Goal: Task Accomplishment & Management: Manage account settings

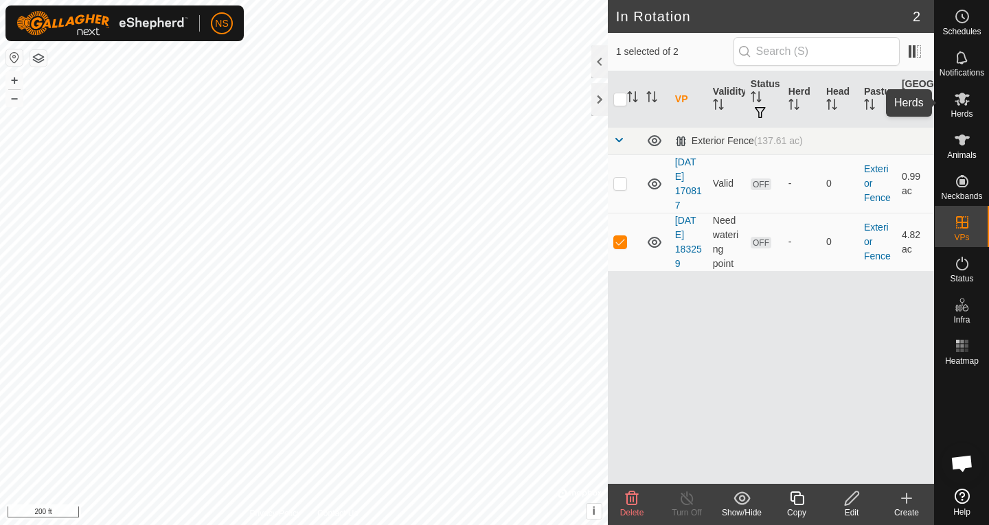
click at [957, 108] on es-mob-svg-icon at bounding box center [962, 99] width 25 height 22
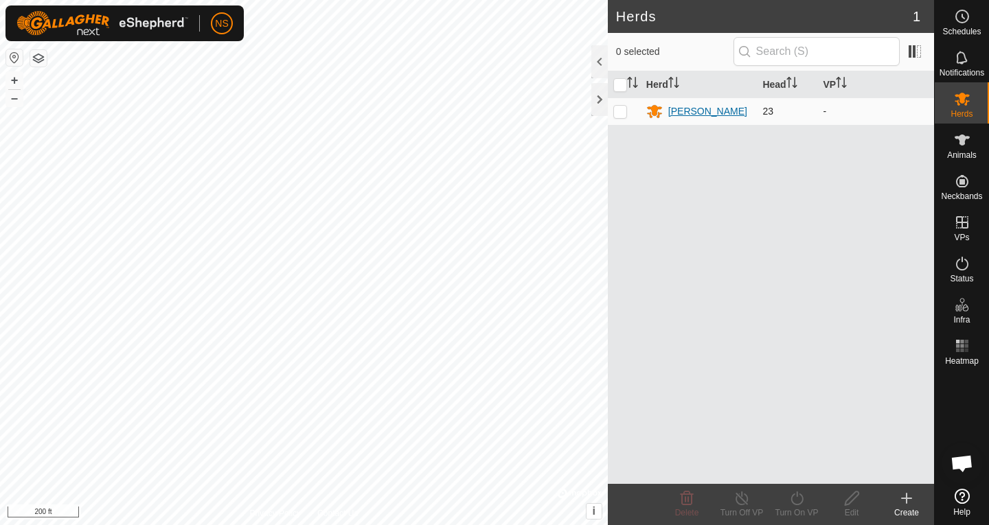
click at [685, 112] on div "[PERSON_NAME]" at bounding box center [707, 111] width 79 height 14
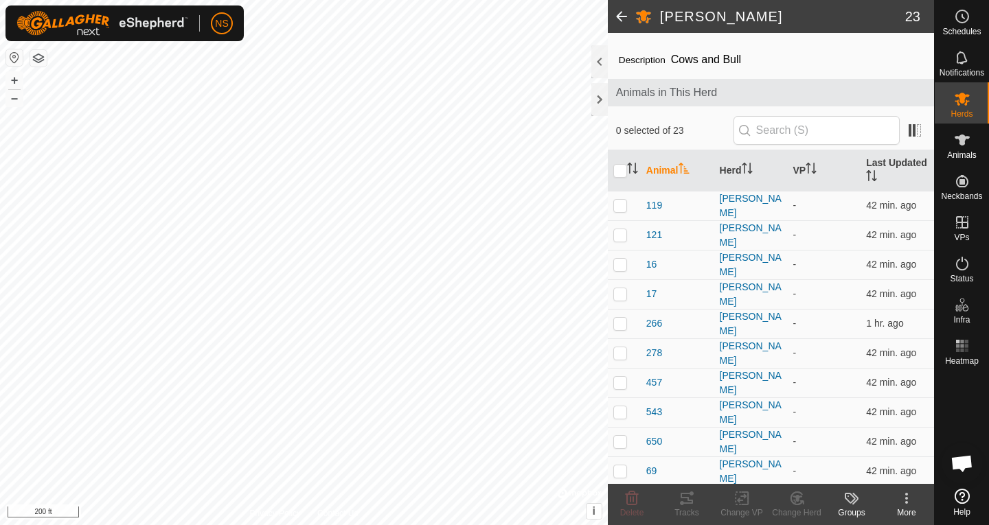
scroll to position [8, 0]
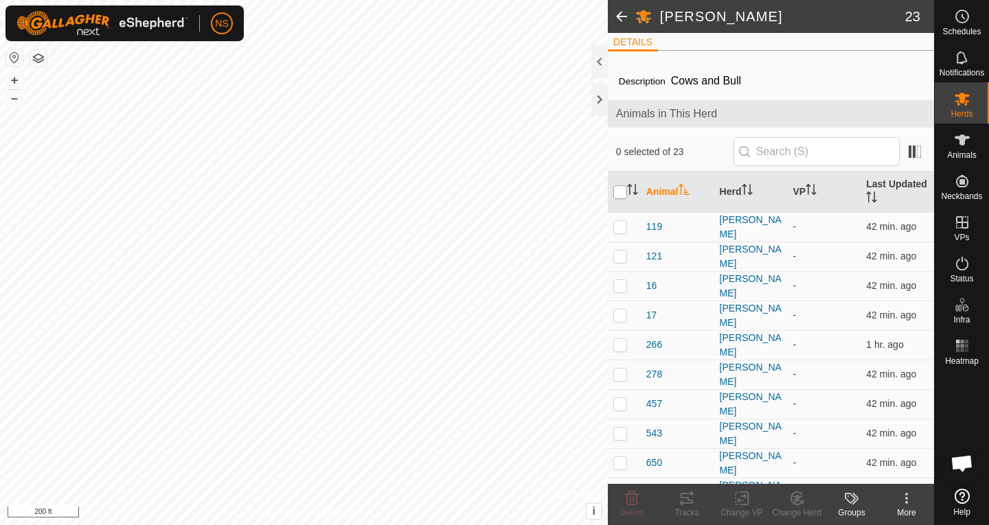
click at [618, 192] on input "checkbox" at bounding box center [620, 192] width 14 height 14
checkbox input "true"
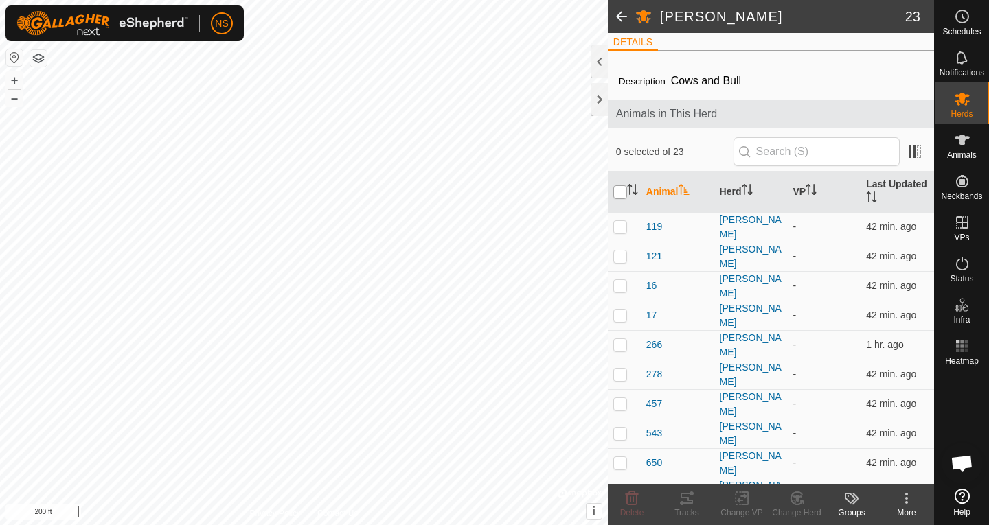
checkbox input "true"
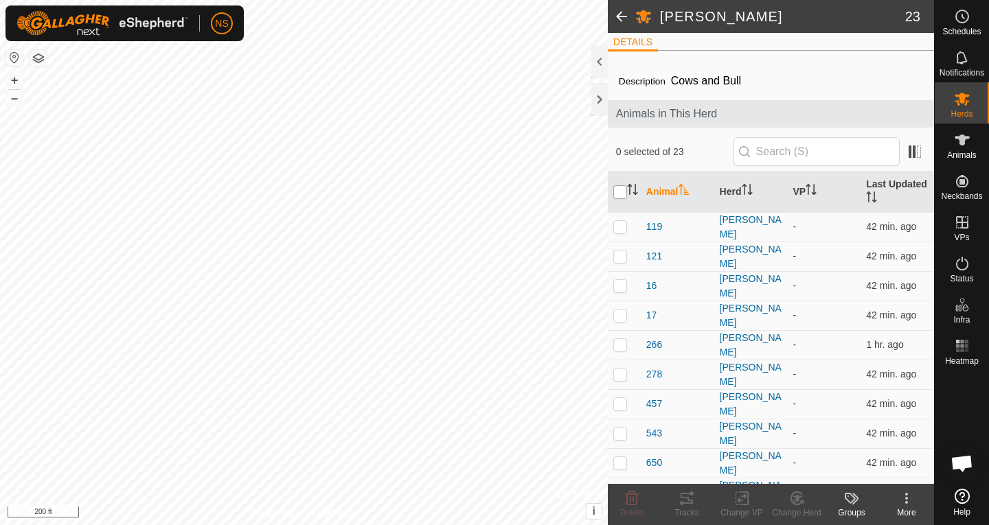
checkbox input "true"
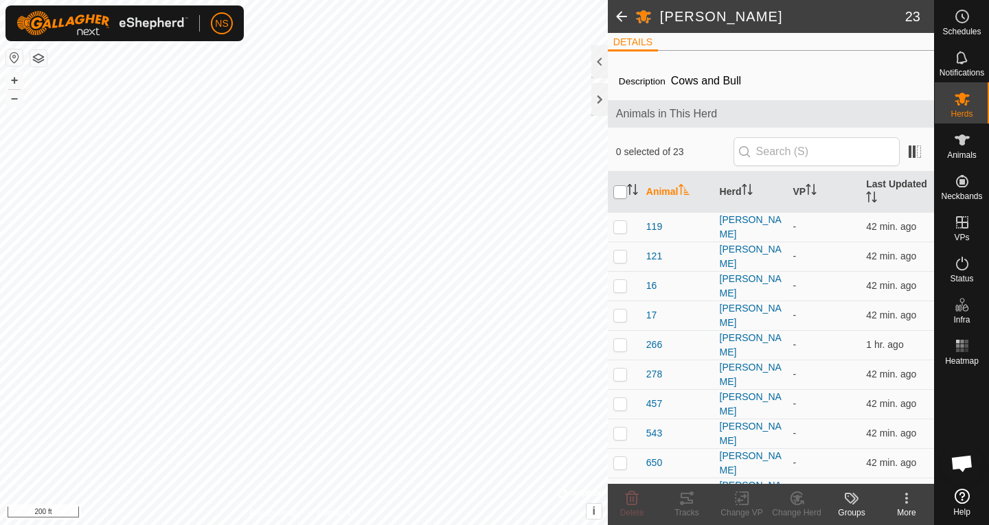
checkbox input "true"
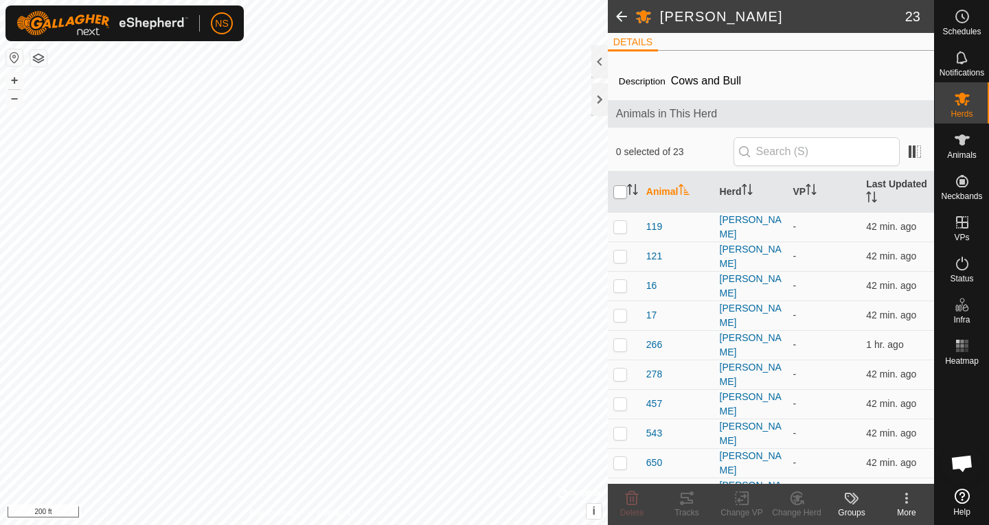
checkbox input "true"
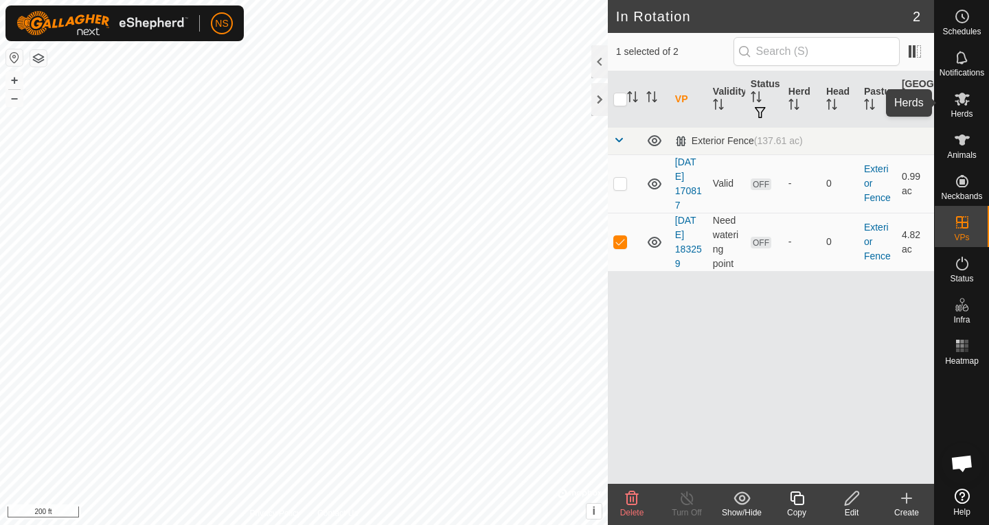
click at [961, 113] on span "Herds" at bounding box center [961, 114] width 22 height 8
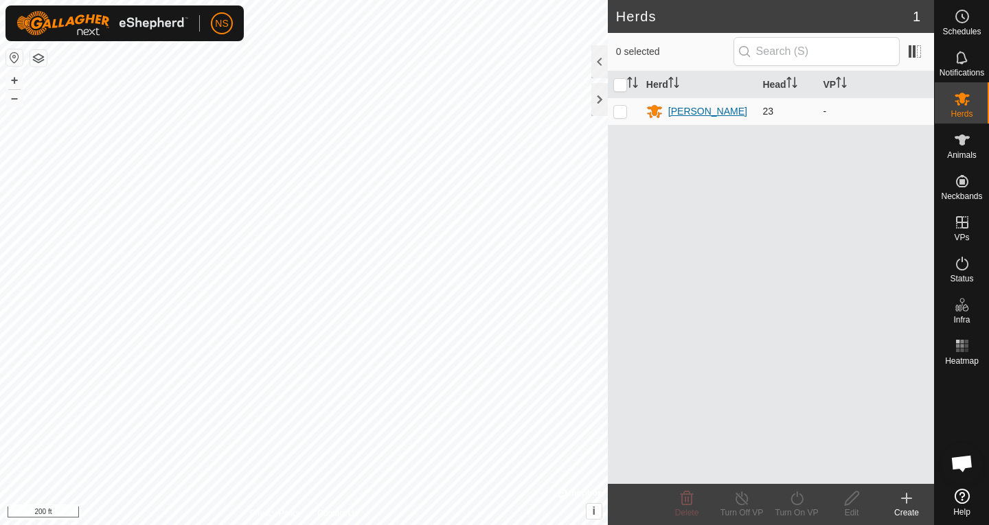
click at [676, 110] on div "[PERSON_NAME]" at bounding box center [707, 111] width 79 height 14
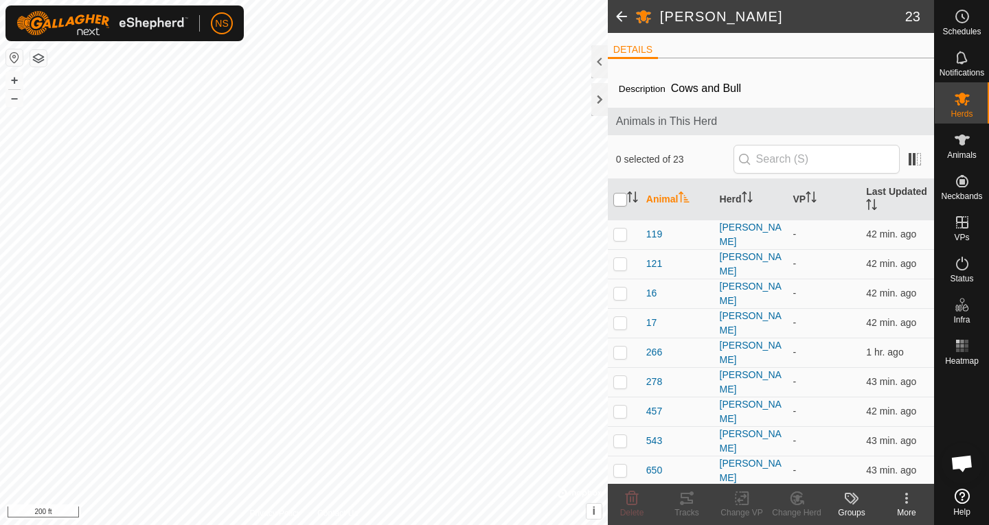
click at [617, 202] on input "checkbox" at bounding box center [620, 200] width 14 height 14
checkbox input "true"
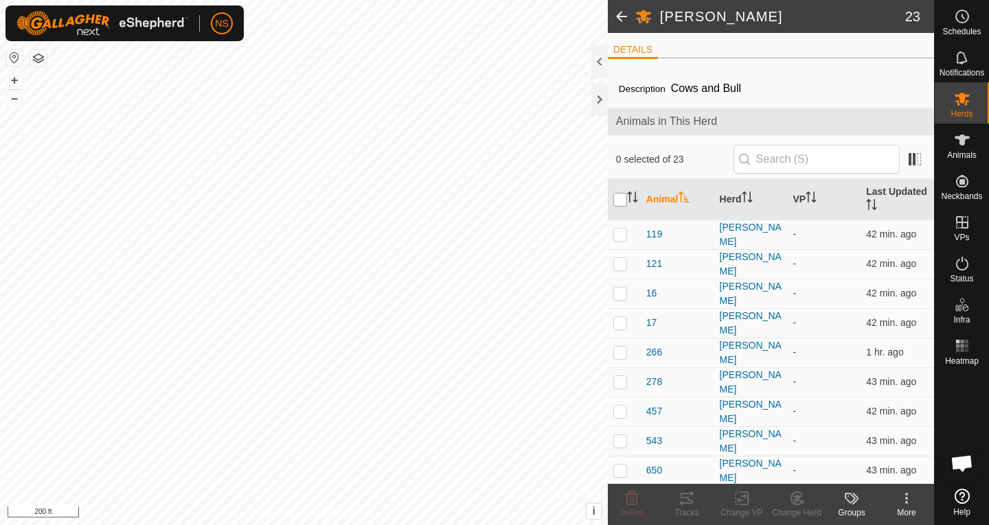
checkbox input "true"
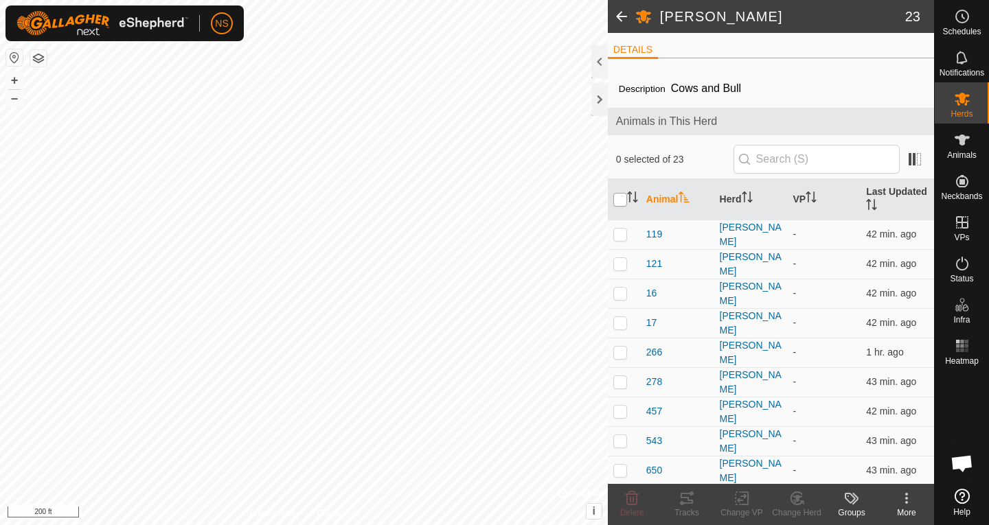
checkbox input "true"
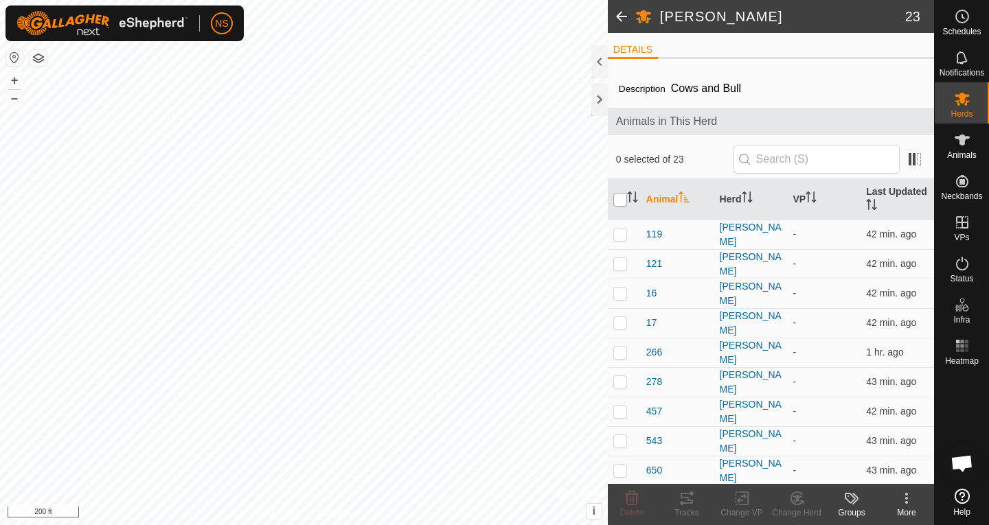
checkbox input "true"
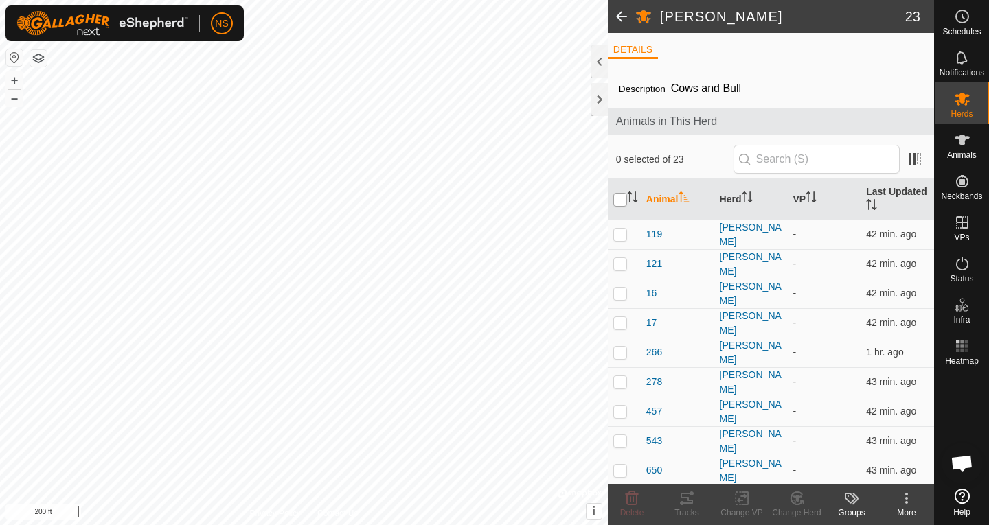
checkbox input "true"
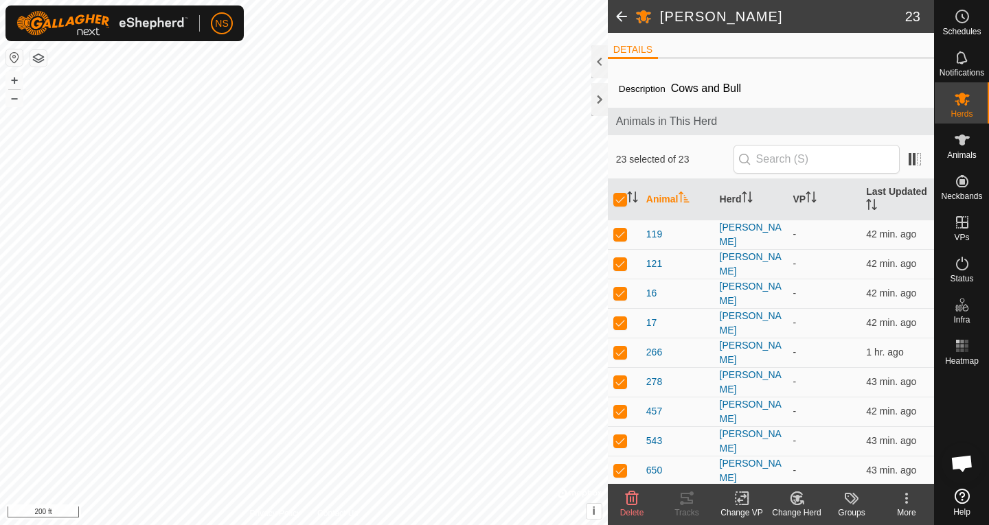
click at [744, 499] on icon at bounding box center [742, 498] width 10 height 9
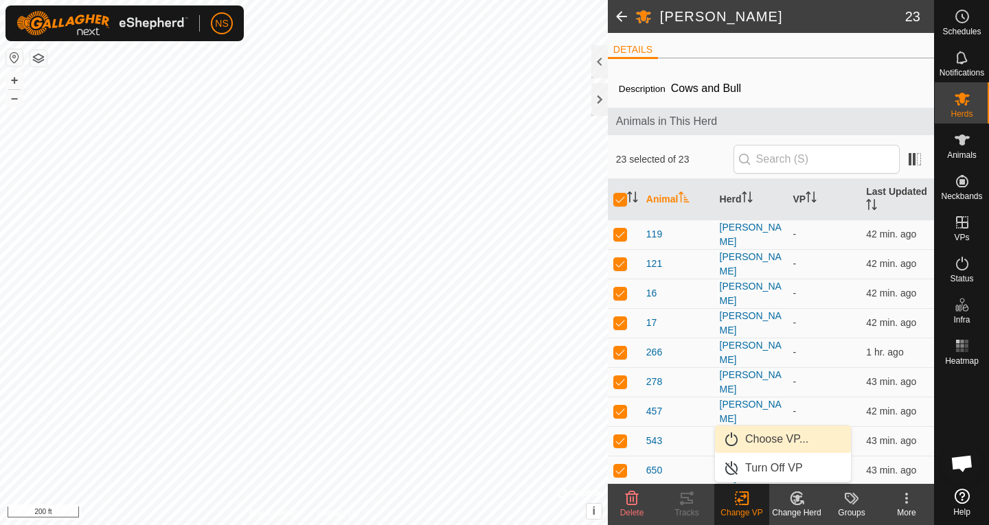
click at [752, 440] on link "Choose VP..." at bounding box center [783, 439] width 136 height 27
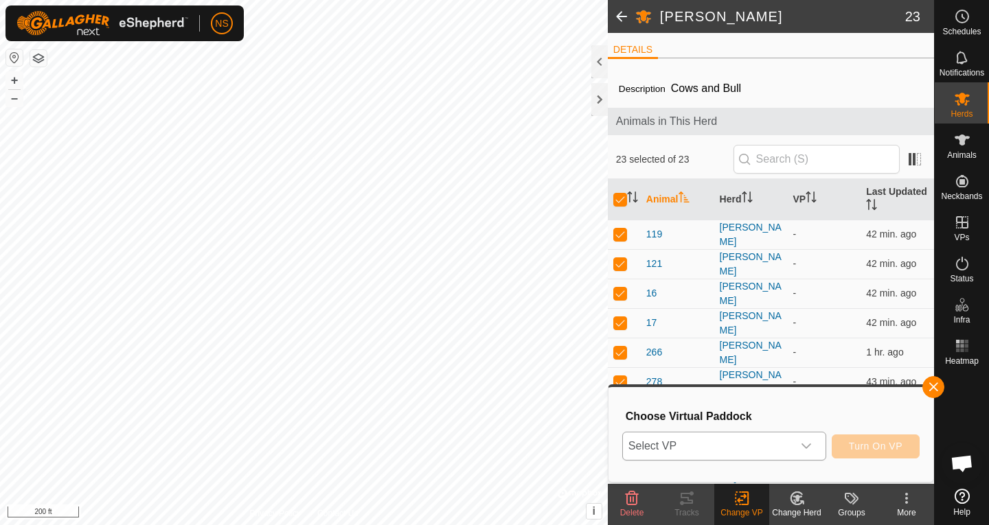
click at [806, 446] on icon "dropdown trigger" at bounding box center [806, 446] width 11 height 11
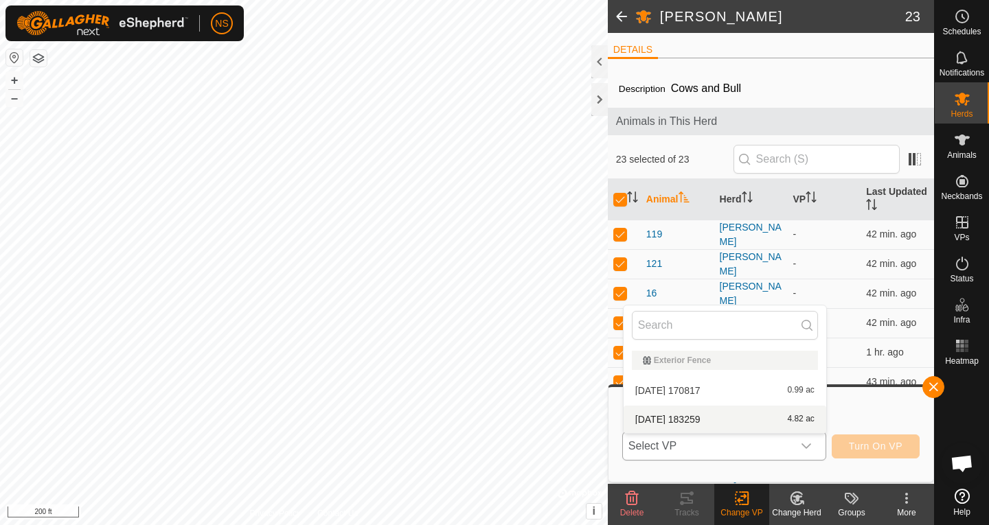
click at [730, 421] on li "[DATE] 183259 4.82 ac" at bounding box center [725, 419] width 203 height 27
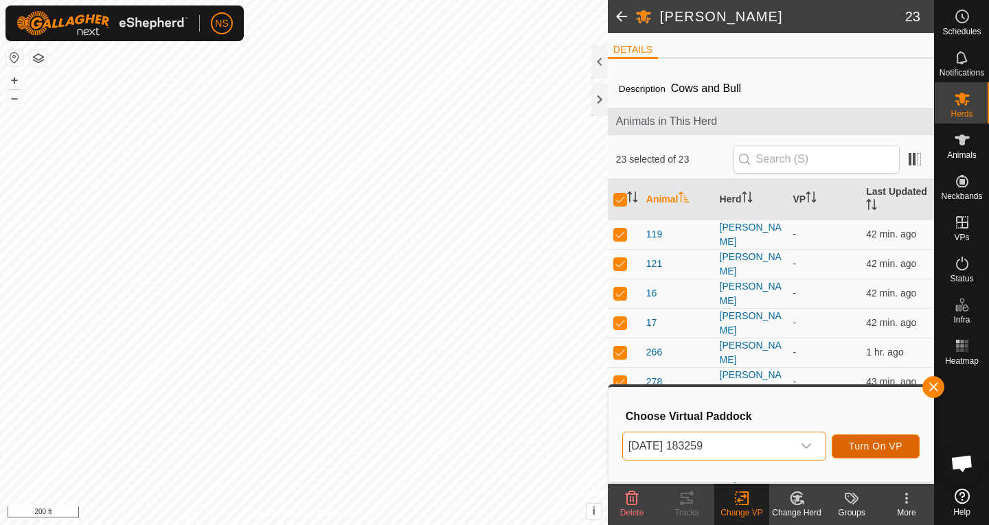
click at [854, 451] on span "Turn On VP" at bounding box center [876, 446] width 54 height 11
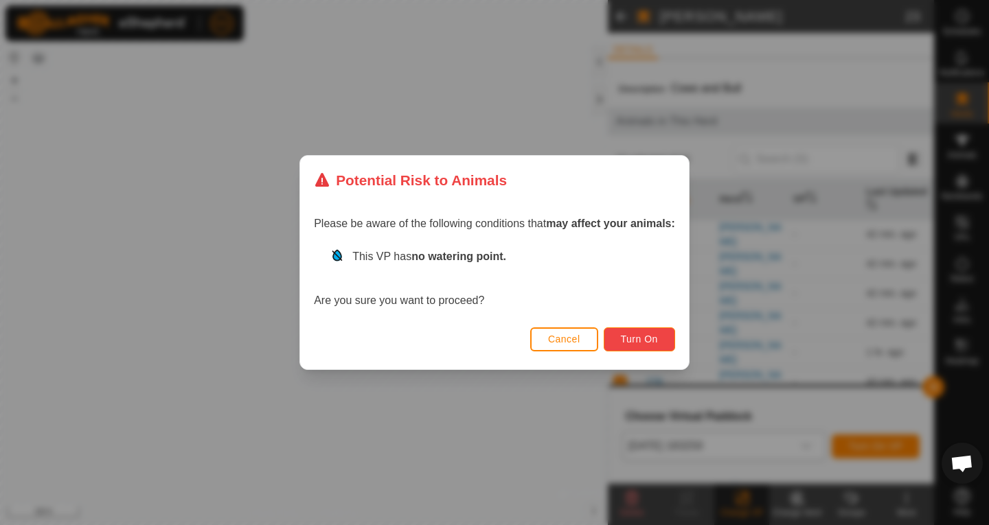
click at [639, 341] on span "Turn On" at bounding box center [639, 339] width 37 height 11
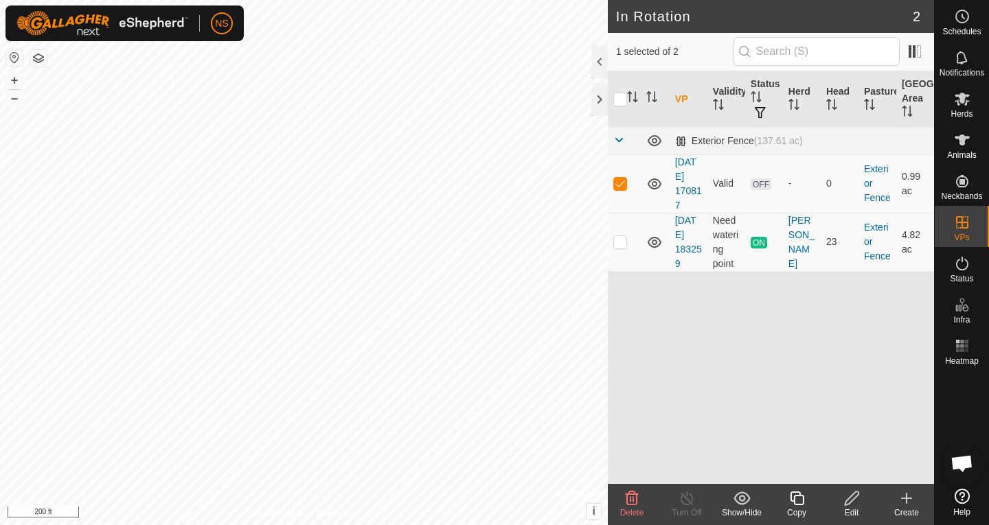
checkbox input "false"
checkbox input "true"
click at [690, 181] on link "[DATE] 170817" at bounding box center [688, 184] width 27 height 54
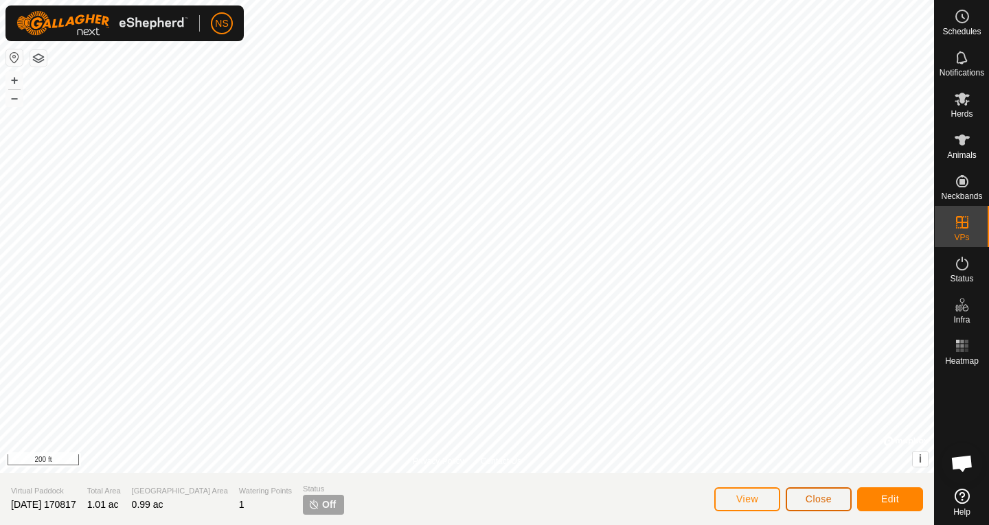
click at [807, 500] on span "Close" at bounding box center [819, 499] width 26 height 11
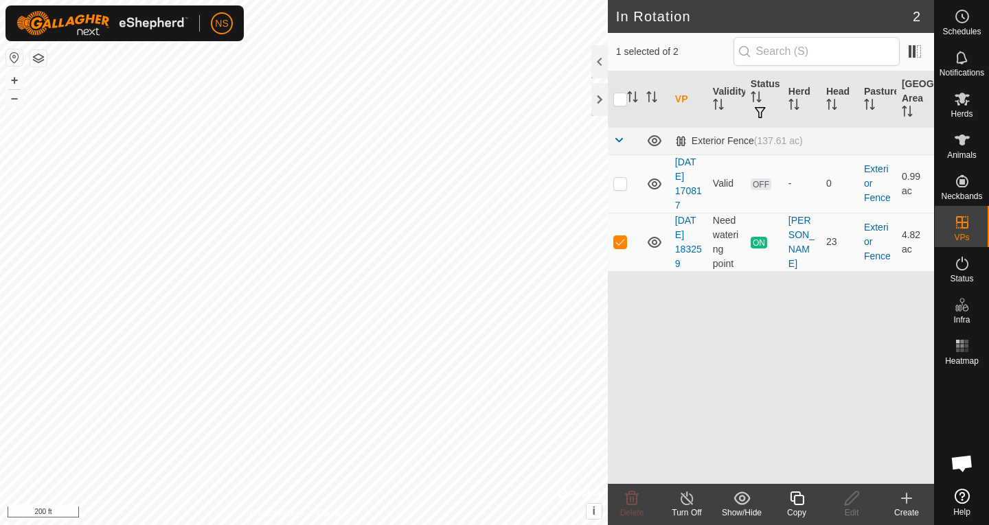
checkbox input "false"
click at [689, 240] on td "[DATE] 183259" at bounding box center [689, 242] width 38 height 58
click at [685, 235] on link "[DATE] 183259" at bounding box center [688, 242] width 27 height 54
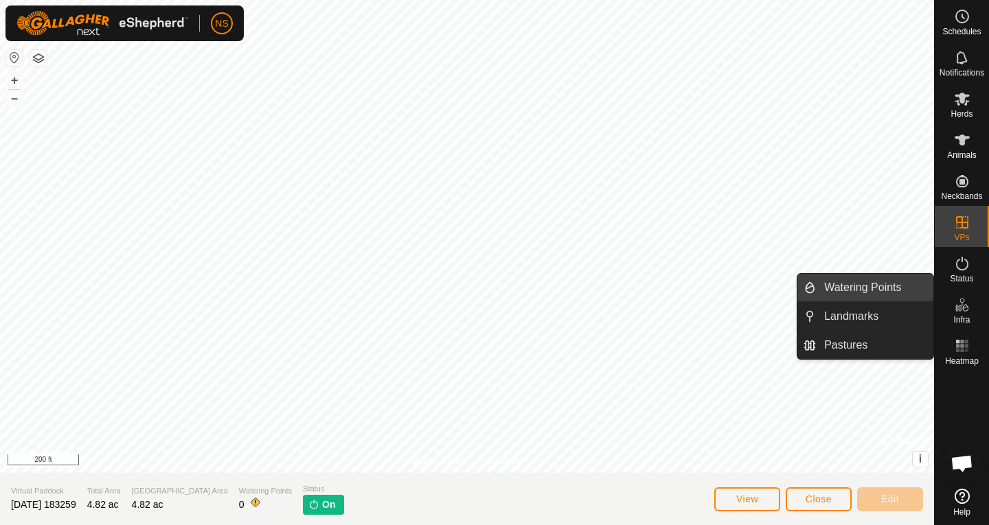
click at [852, 280] on link "Watering Points" at bounding box center [874, 287] width 117 height 27
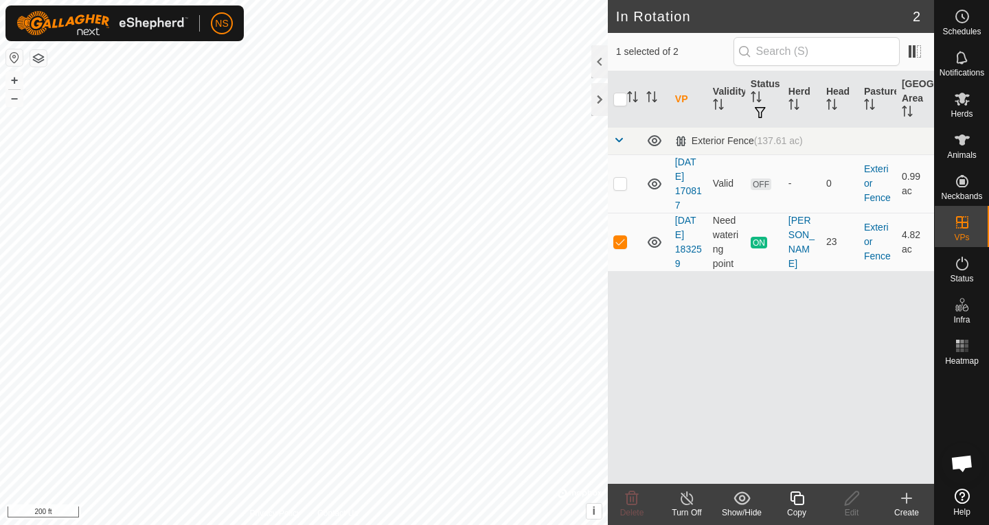
checkbox input "false"
click at [691, 238] on link "[DATE] 183259" at bounding box center [688, 242] width 27 height 54
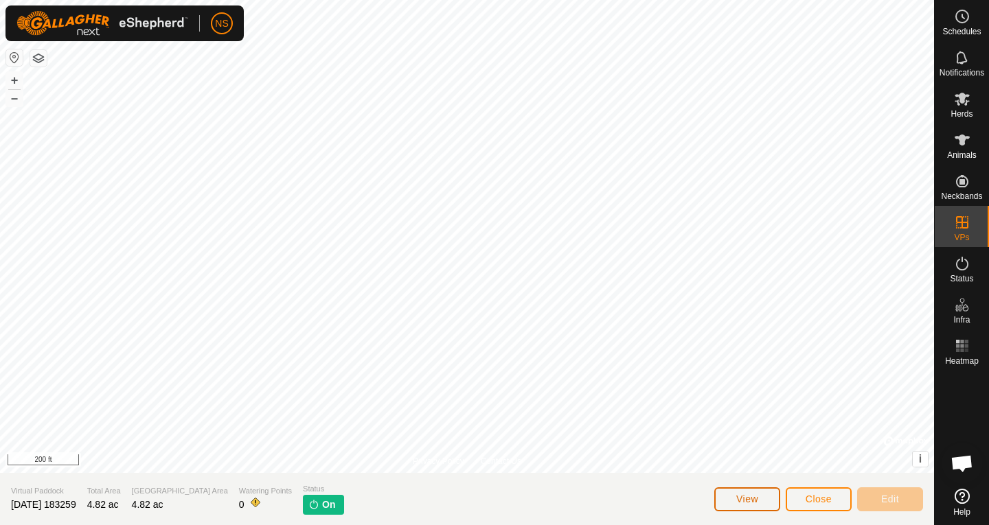
click at [751, 500] on span "View" at bounding box center [747, 499] width 22 height 11
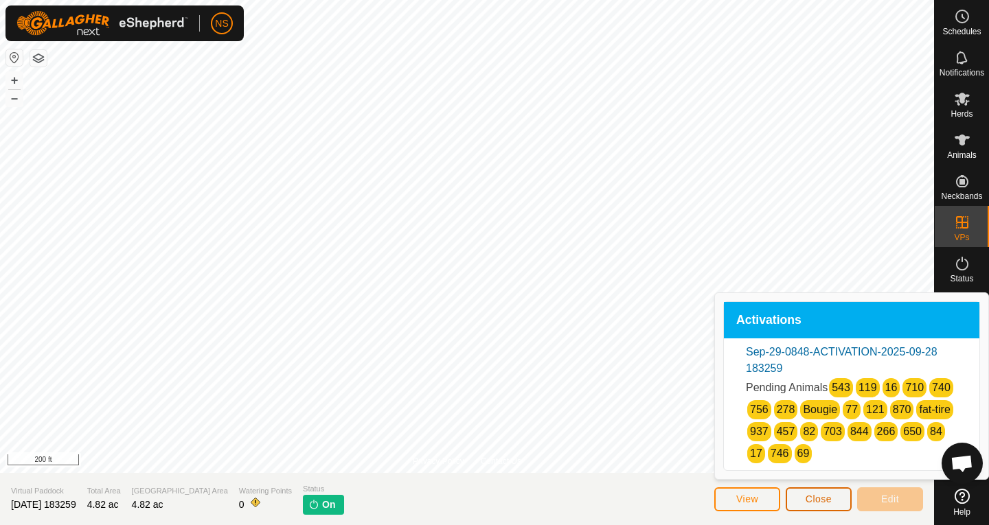
click at [832, 503] on span "Close" at bounding box center [819, 499] width 26 height 11
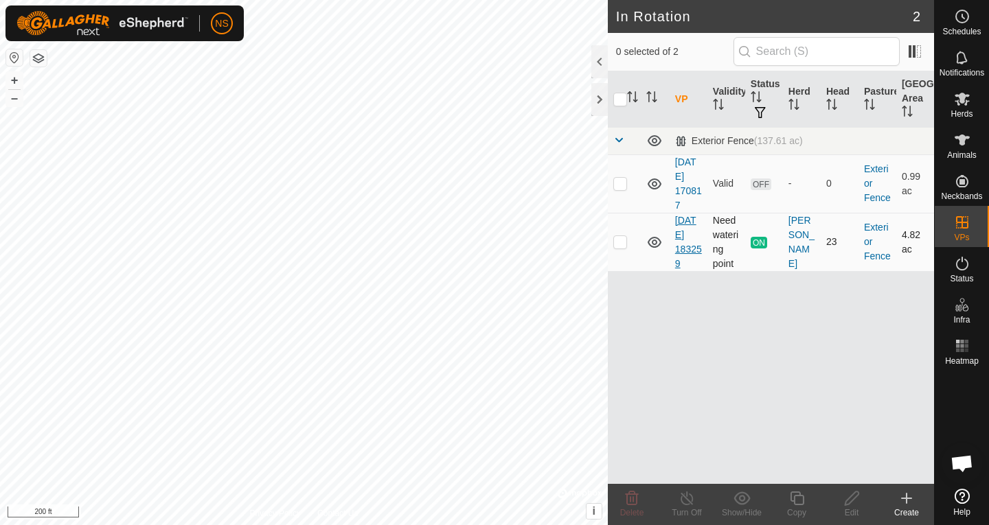
click at [683, 239] on link "[DATE] 183259" at bounding box center [688, 242] width 27 height 54
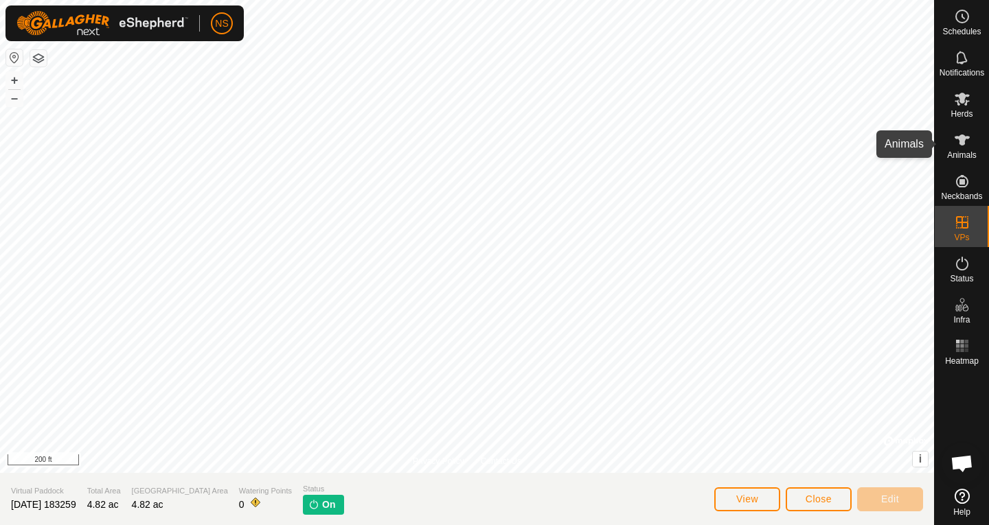
click at [966, 153] on span "Animals" at bounding box center [962, 155] width 30 height 8
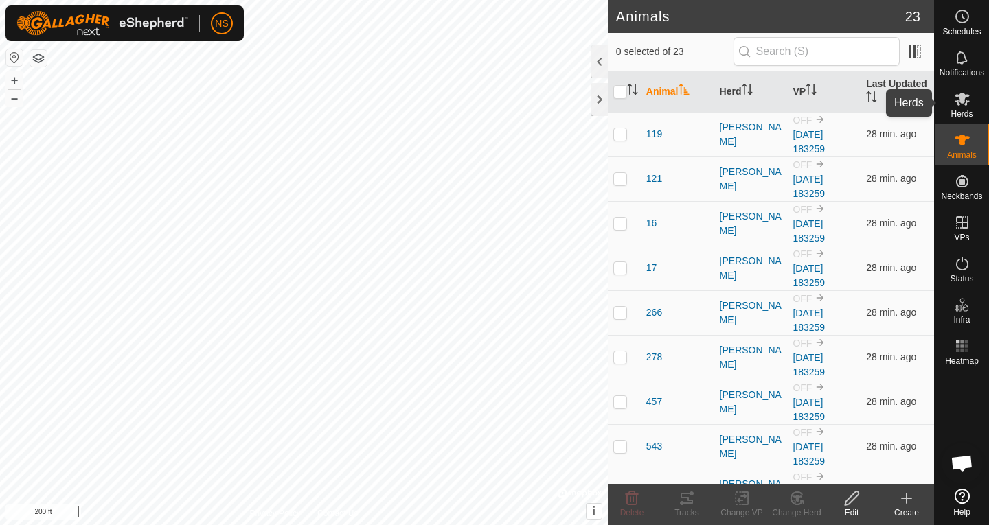
click at [966, 108] on es-mob-svg-icon at bounding box center [962, 99] width 25 height 22
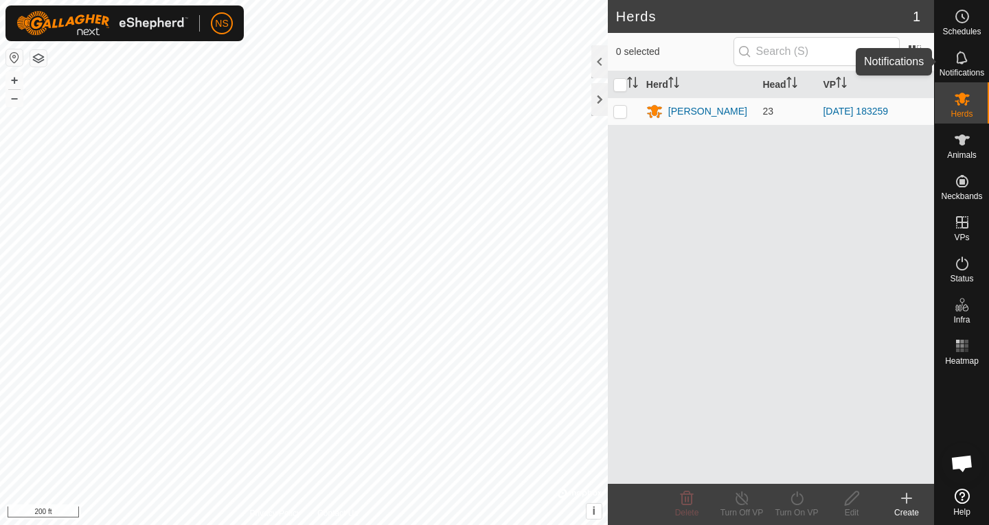
click at [962, 67] on es-notification-svg-icon at bounding box center [962, 58] width 25 height 22
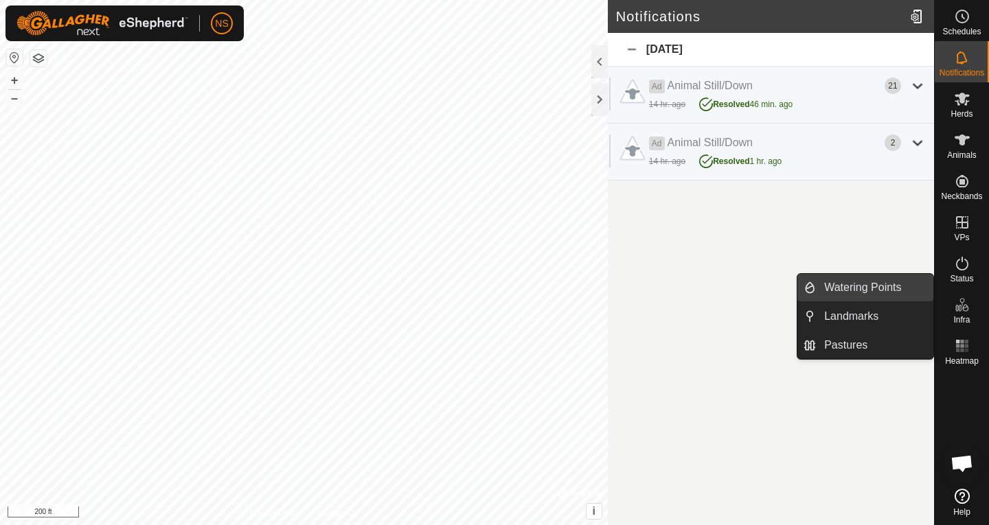
click at [886, 288] on link "Watering Points" at bounding box center [874, 287] width 117 height 27
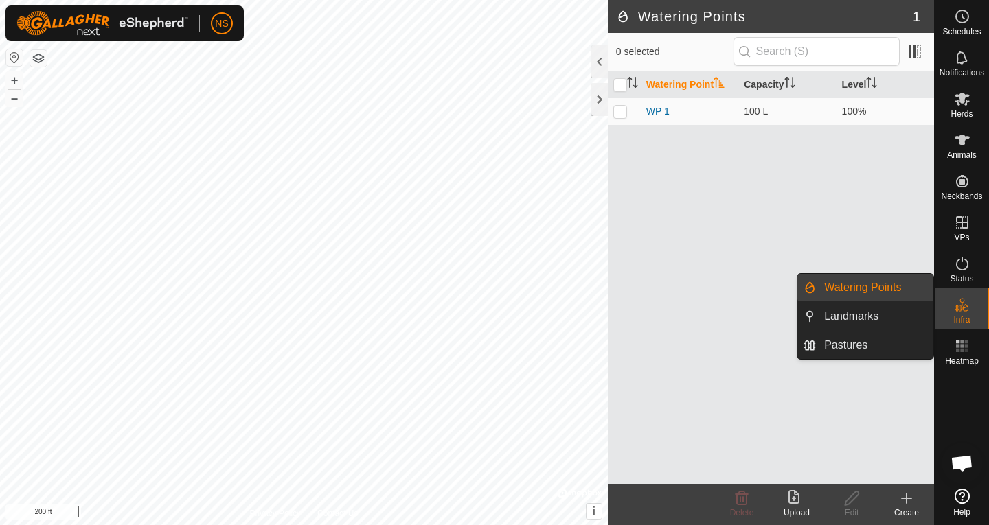
click at [886, 288] on link "Watering Points" at bounding box center [874, 287] width 117 height 27
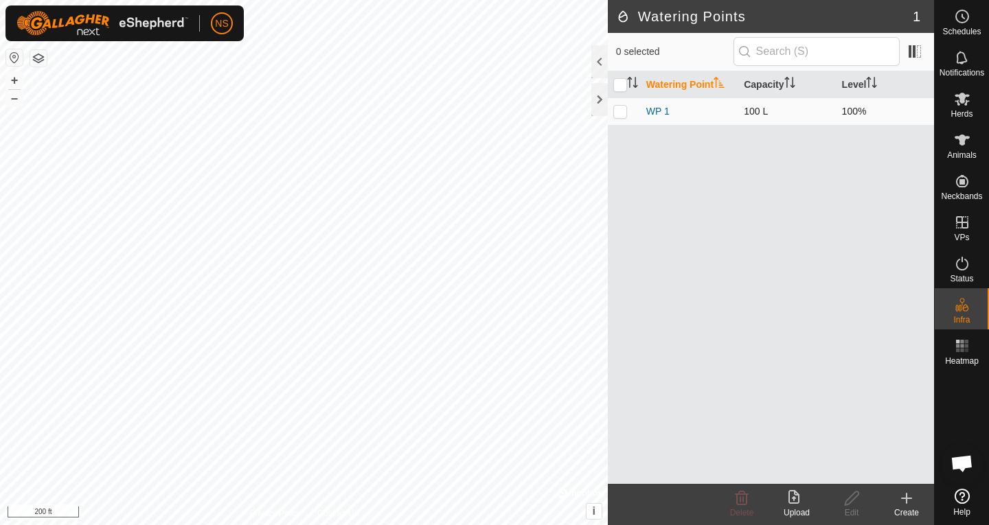
click at [617, 115] on p-checkbox at bounding box center [620, 111] width 14 height 11
checkbox input "true"
click at [617, 115] on p-checkbox at bounding box center [620, 111] width 14 height 11
checkbox input "false"
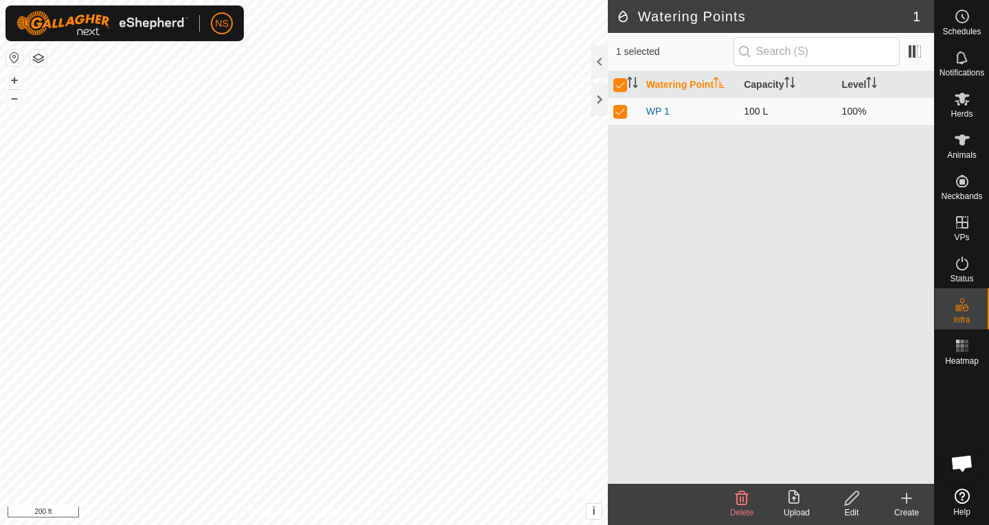
checkbox input "false"
click at [898, 504] on icon at bounding box center [906, 498] width 16 height 16
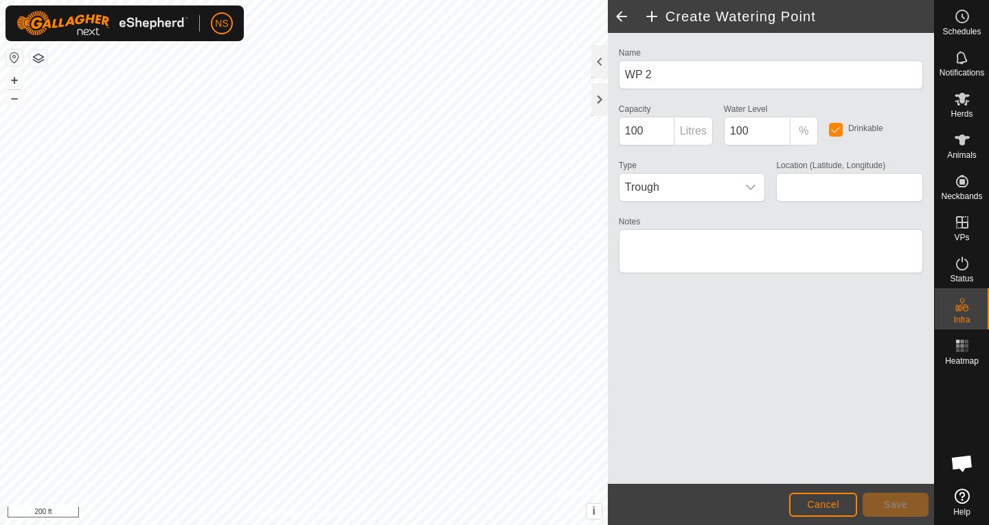
type input "39.007820, -94.373897"
click at [747, 187] on icon "dropdown trigger" at bounding box center [752, 187] width 10 height 5
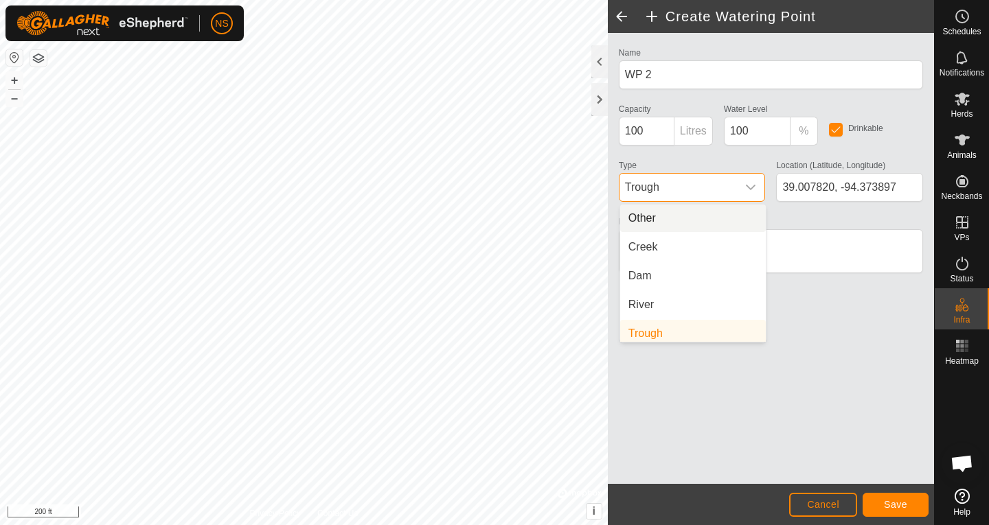
scroll to position [5, 0]
click at [685, 236] on li "Creek" at bounding box center [693, 241] width 146 height 27
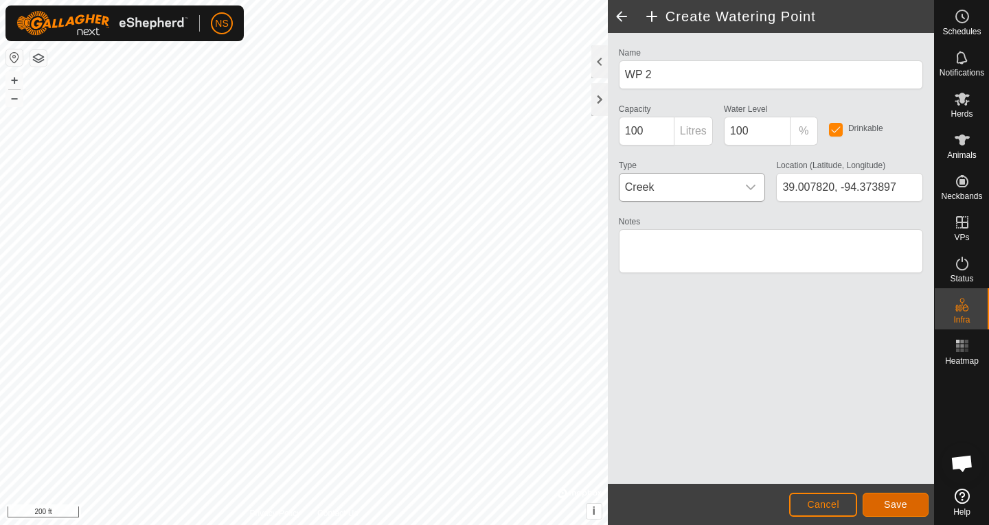
click at [890, 507] on span "Save" at bounding box center [895, 504] width 23 height 11
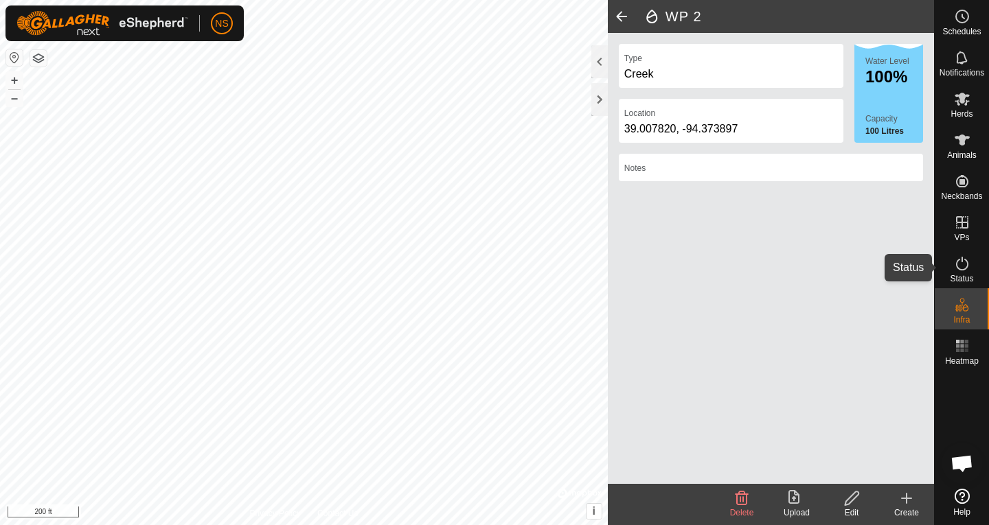
click at [955, 266] on icon at bounding box center [962, 263] width 16 height 16
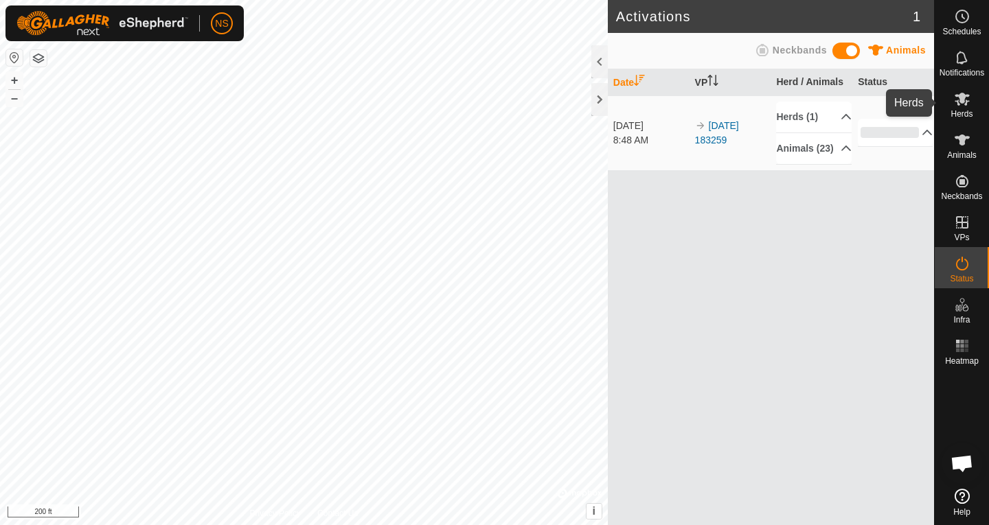
click at [963, 102] on icon at bounding box center [962, 99] width 15 height 13
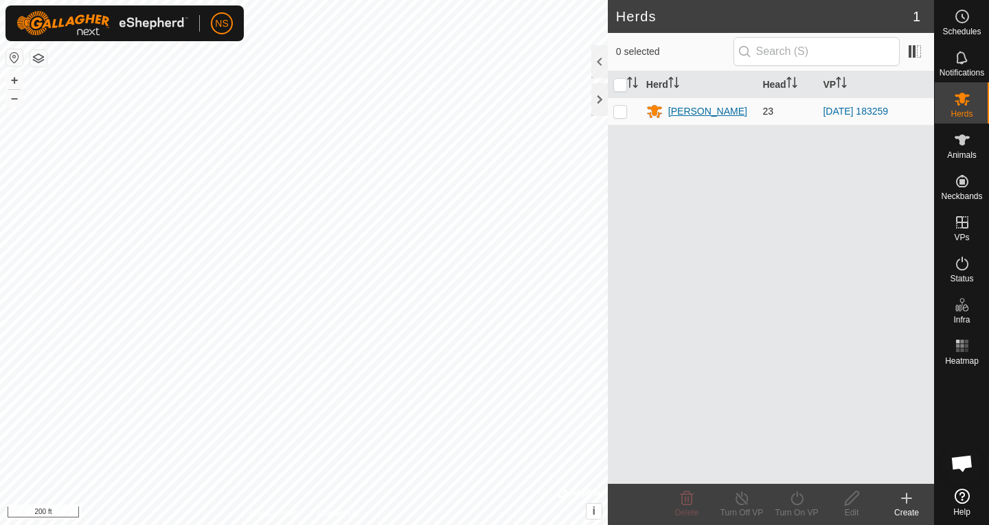
click at [702, 113] on div "[PERSON_NAME]" at bounding box center [707, 111] width 79 height 14
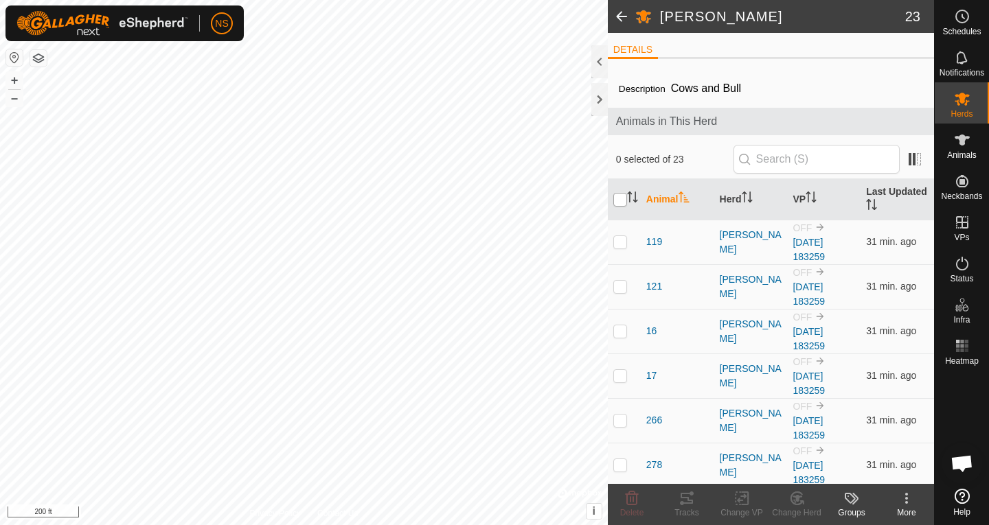
click at [617, 198] on input "checkbox" at bounding box center [620, 200] width 14 height 14
checkbox input "true"
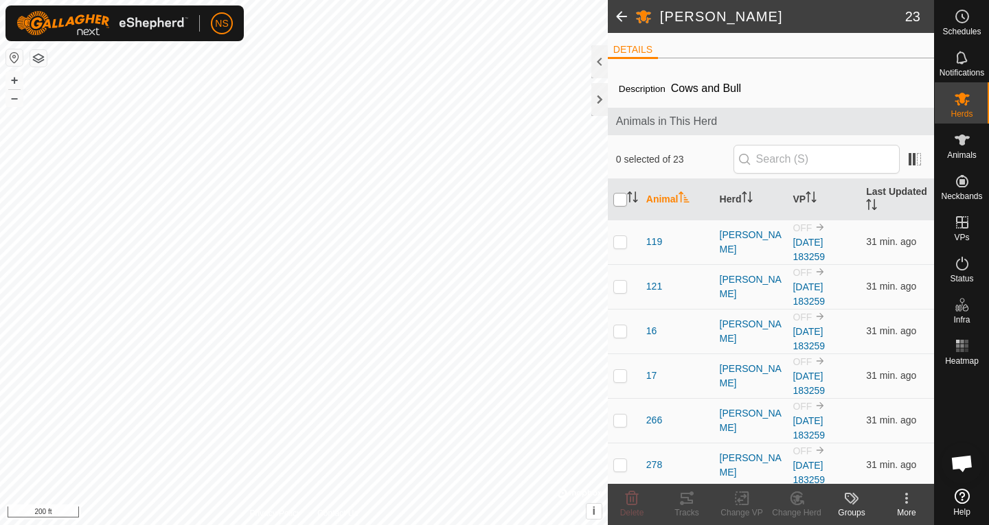
checkbox input "true"
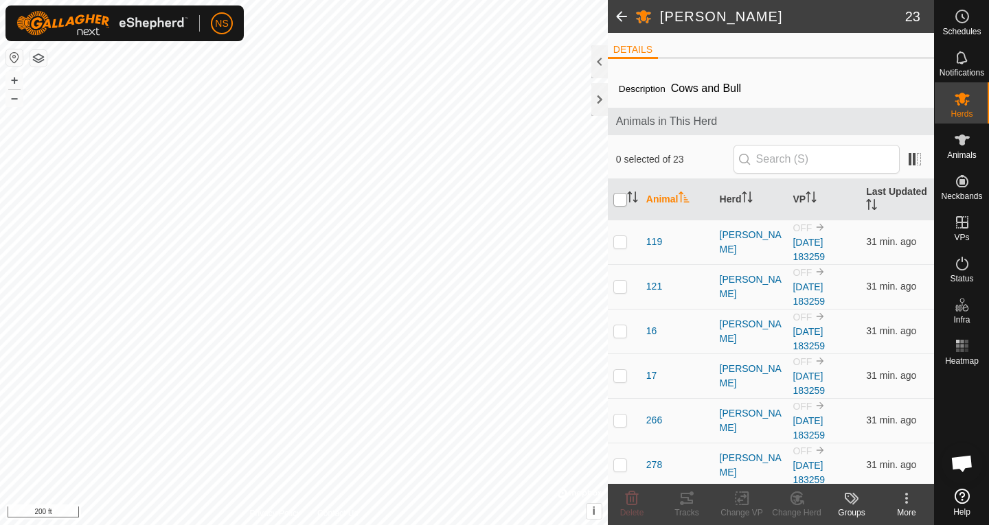
checkbox input "true"
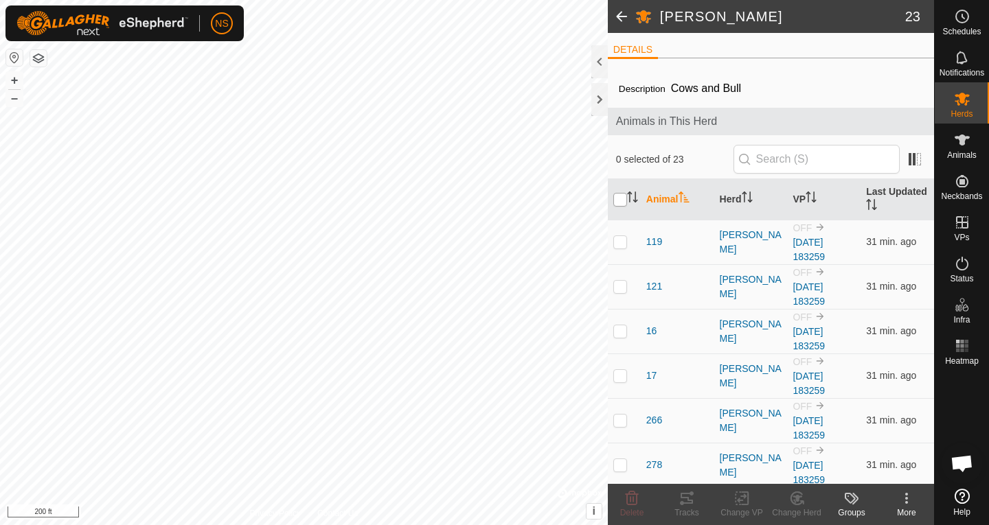
checkbox input "true"
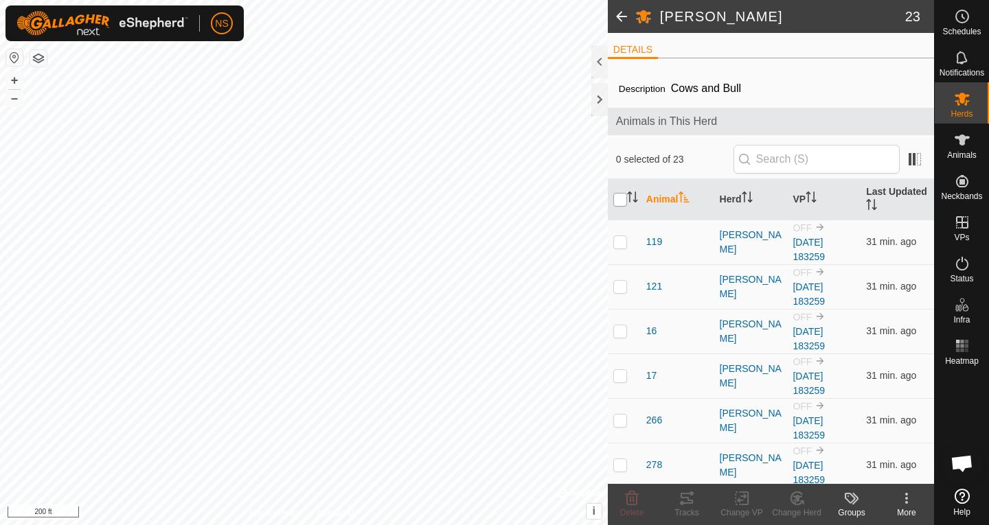
checkbox input "true"
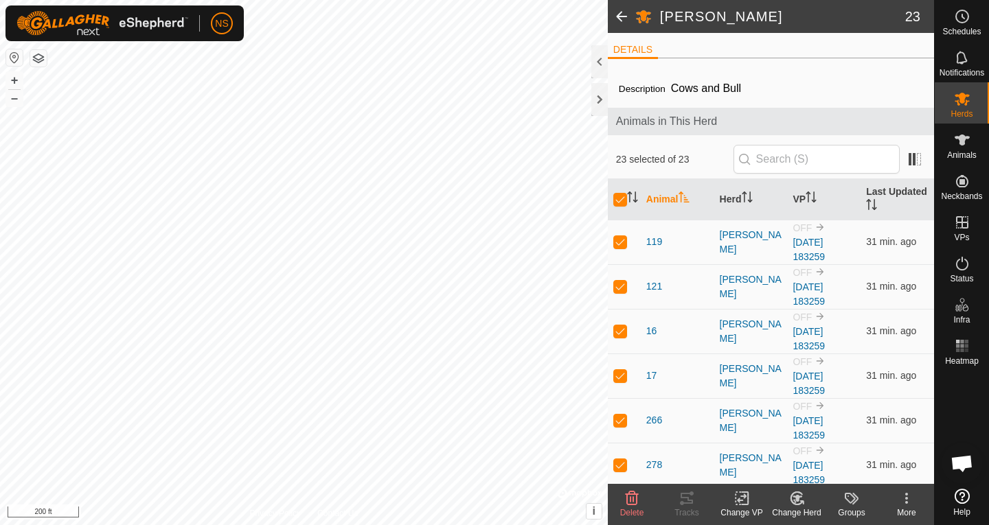
click at [744, 503] on icon at bounding box center [741, 498] width 17 height 16
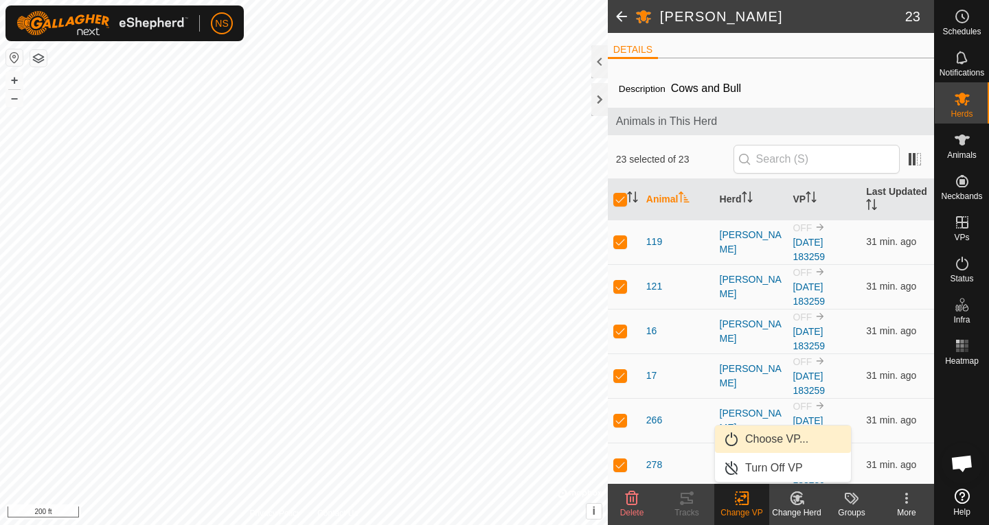
click at [751, 435] on link "Choose VP..." at bounding box center [783, 439] width 136 height 27
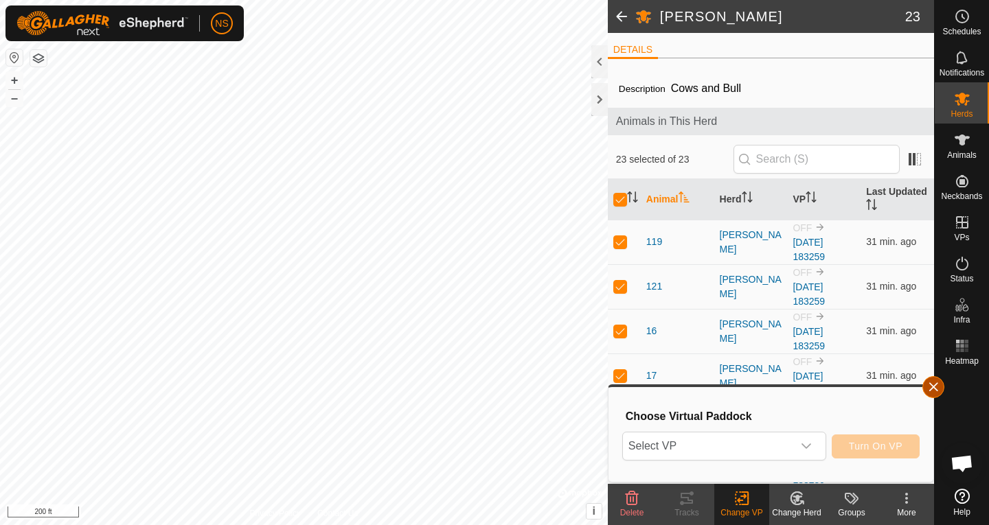
click at [935, 389] on button "button" at bounding box center [933, 387] width 22 height 22
